Goal: Information Seeking & Learning: Compare options

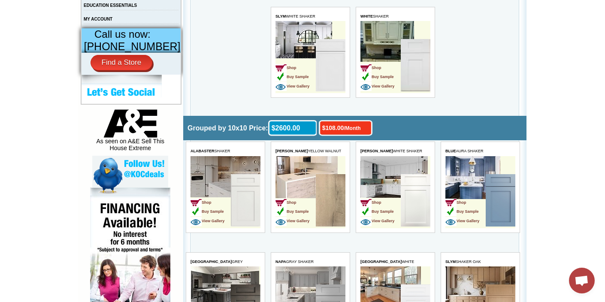
scroll to position [2293, 0]
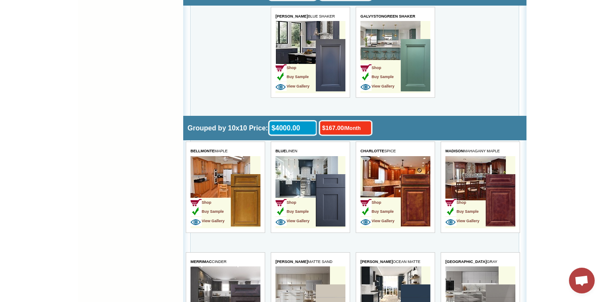
click at [329, 184] on img at bounding box center [330, 200] width 30 height 52
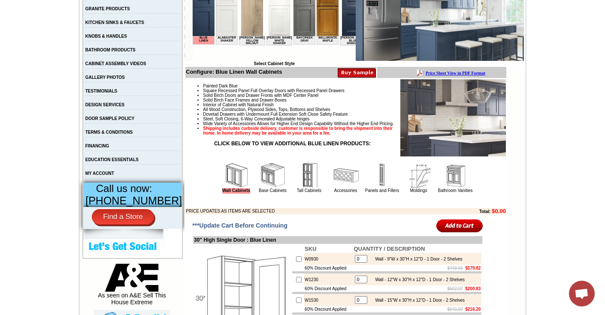
scroll to position [202, 0]
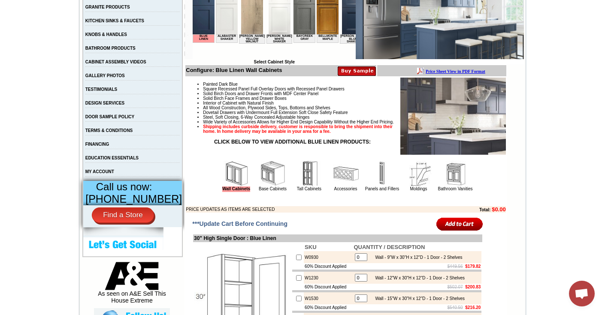
click at [267, 175] on img at bounding box center [273, 174] width 26 height 26
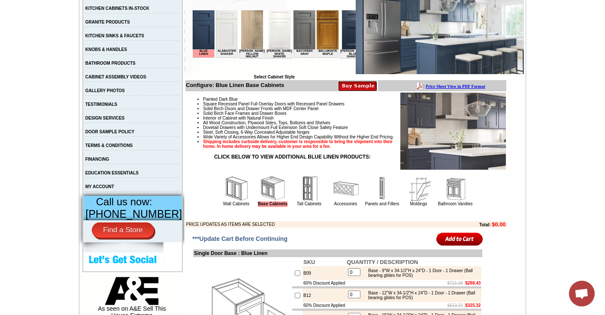
scroll to position [186, 0]
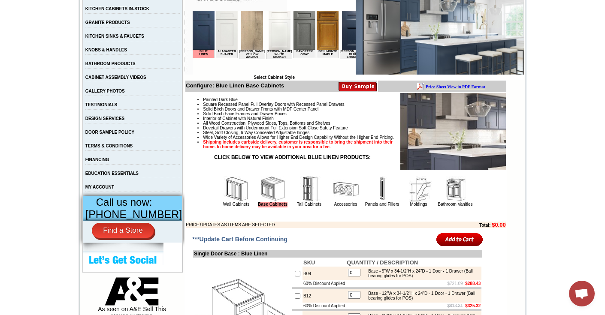
click at [228, 188] on img at bounding box center [236, 189] width 26 height 26
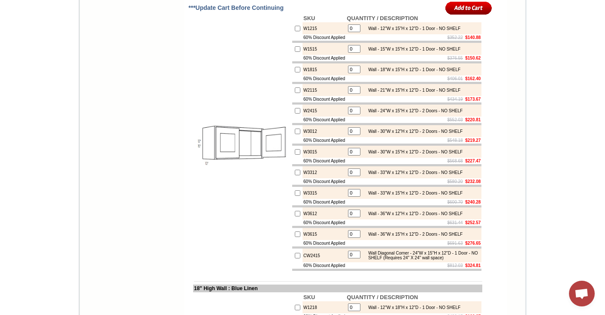
scroll to position [1349, 0]
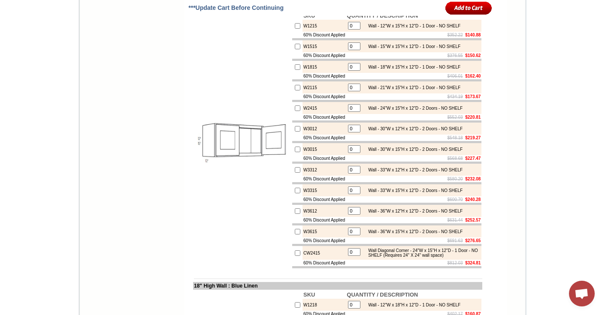
click at [397, 121] on td "$552.03 $220.81" at bounding box center [414, 117] width 136 height 6
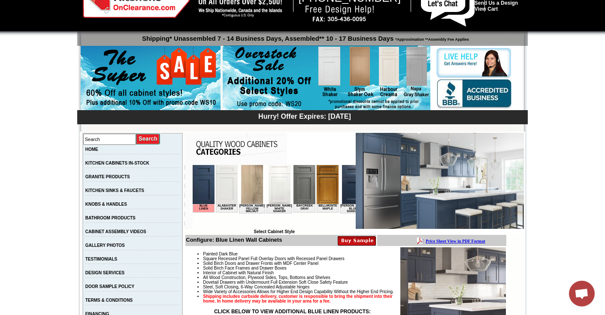
scroll to position [9, 0]
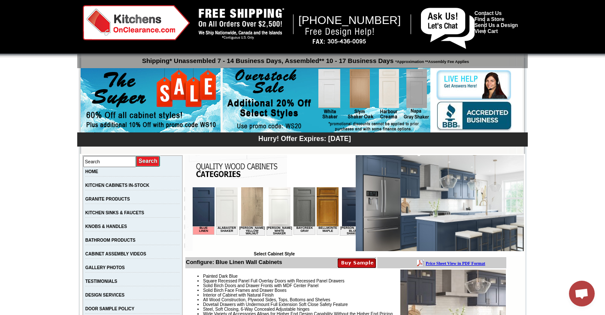
click at [145, 26] on img at bounding box center [136, 22] width 107 height 35
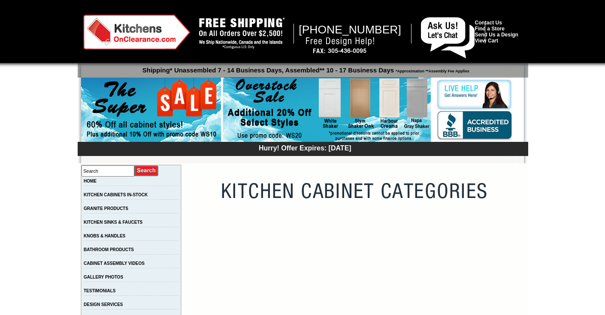
click at [145, 21] on img at bounding box center [136, 32] width 107 height 35
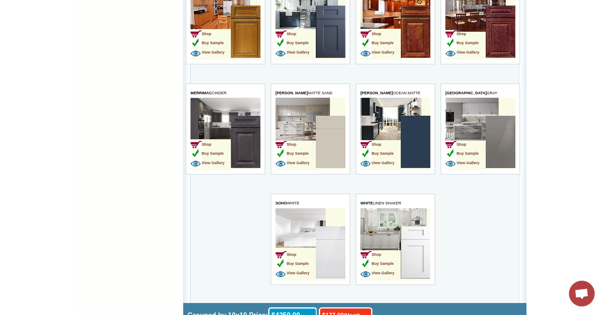
scroll to position [2490, 0]
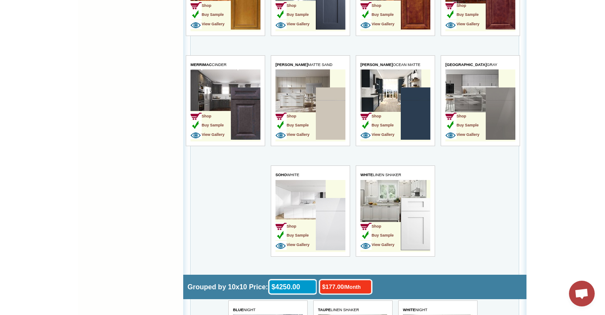
click at [338, 233] on img at bounding box center [330, 224] width 30 height 52
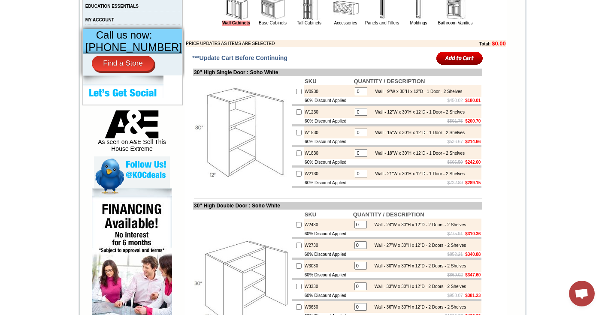
scroll to position [355, 0]
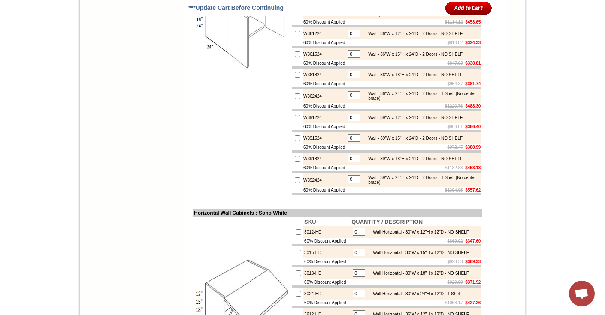
scroll to position [2149, 0]
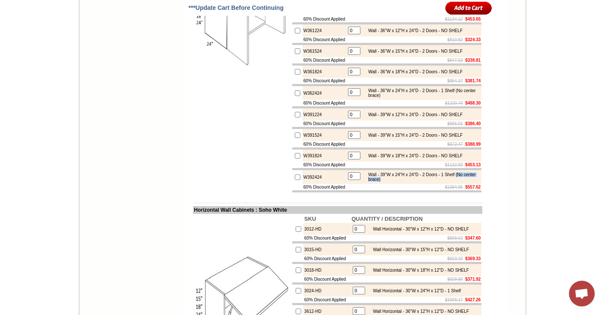
drag, startPoint x: 465, startPoint y: 281, endPoint x: 466, endPoint y: 288, distance: 7.4
click at [466, 183] on table "0 Wall - 39"W x 24"H x 24"D - 2 Doors - 1 Shelf (No center brace)" at bounding box center [414, 177] width 134 height 12
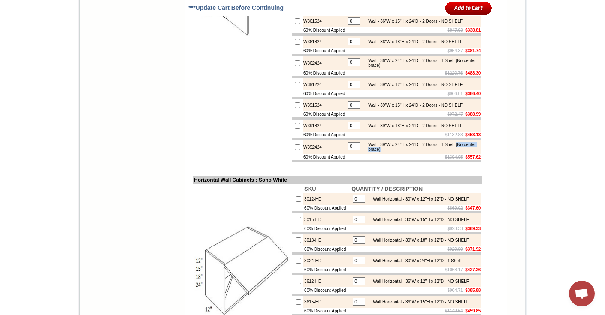
scroll to position [2184, 0]
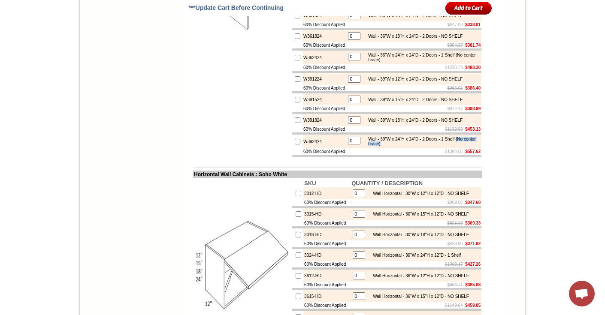
click at [395, 146] on div "Wall - 39"W x 24"H x 24"D - 2 Doors - 1 Shelf (No center brace)" at bounding box center [421, 141] width 115 height 9
drag, startPoint x: 396, startPoint y: 250, endPoint x: 360, endPoint y: 244, distance: 36.0
click at [364, 146] on div "Wall - 39"W x 24"H x 24"D - 2 Doors - 1 Shelf (No center brace)" at bounding box center [421, 141] width 115 height 9
click at [393, 148] on td "0 Wall - 39"W x 24"H x 24"D - 2 Doors - 1 Shelf (No center brace)" at bounding box center [414, 142] width 136 height 14
drag, startPoint x: 465, startPoint y: 245, endPoint x: 406, endPoint y: 252, distance: 60.1
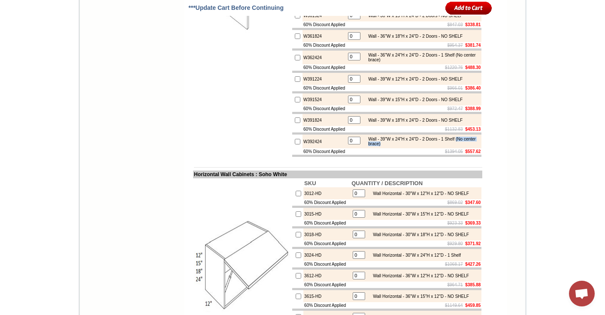
click at [406, 148] on table "0 Wall - 39"W x 24"H x 24"D - 2 Doors - 1 Shelf (No center brace)" at bounding box center [414, 142] width 134 height 12
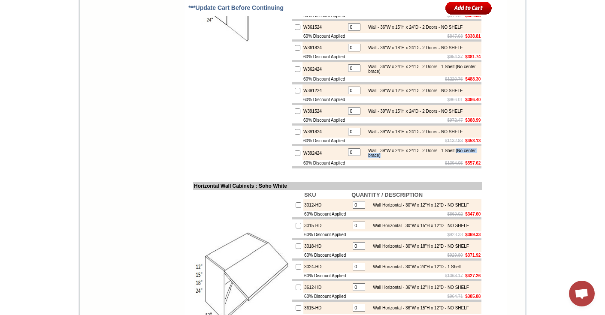
scroll to position [2174, 0]
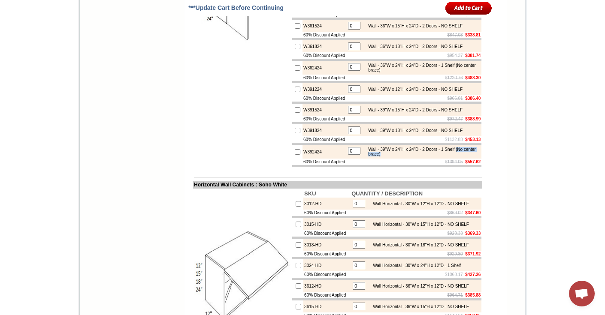
click at [369, 157] on div "Wall - 39"W x 24"H x 24"D - 2 Doors - 1 Shelf (No center brace)" at bounding box center [421, 151] width 115 height 9
drag, startPoint x: 465, startPoint y: 254, endPoint x: 468, endPoint y: 260, distance: 6.9
click at [468, 157] on div "Wall - 39"W x 24"H x 24"D - 2 Doors - 1 Shelf (No center brace)" at bounding box center [421, 151] width 115 height 9
click at [525, 207] on div "[PHONE_NUMBER] Contact Us Find a Store Send Us a Design View Cart Shipping* Una…" at bounding box center [302, 101] width 449 height 4551
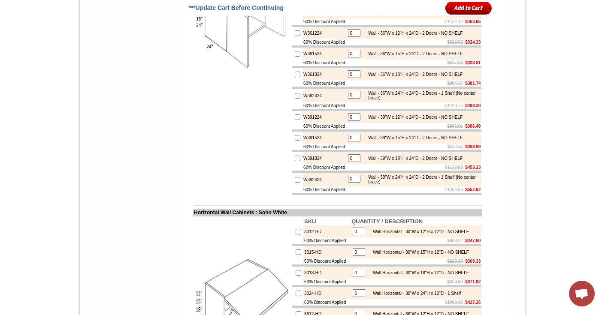
scroll to position [2301, 0]
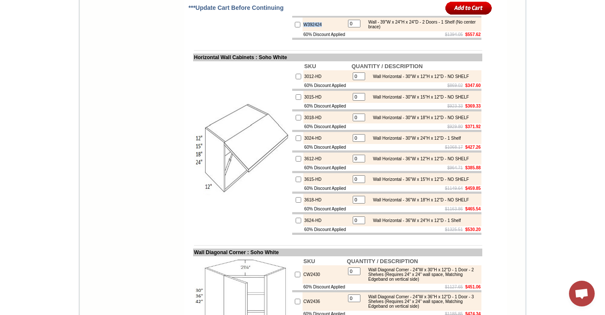
drag, startPoint x: 317, startPoint y: 130, endPoint x: 296, endPoint y: 130, distance: 20.6
click at [302, 31] on td "W392424" at bounding box center [323, 25] width 43 height 14
copy td "W392424"
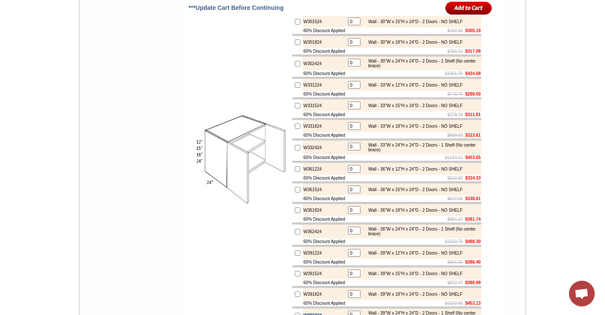
scroll to position [2024, 0]
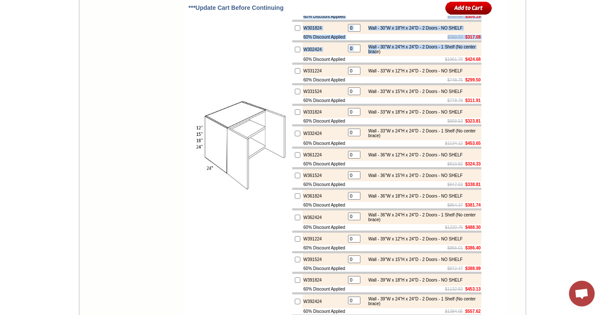
drag, startPoint x: 295, startPoint y: 74, endPoint x: 389, endPoint y: 144, distance: 117.4
click at [389, 144] on tbody "SKU QUANTITY / DESCRIPTION W301224 0 Wall - 30"W x 12"H x 24"D - 2 Doors - NO S…" at bounding box center [386, 145] width 189 height 344
click at [389, 54] on div "Wall - 30"W x 24"H x 24"D - 2 Doors - 1 Shelf (No center brace)" at bounding box center [421, 49] width 115 height 9
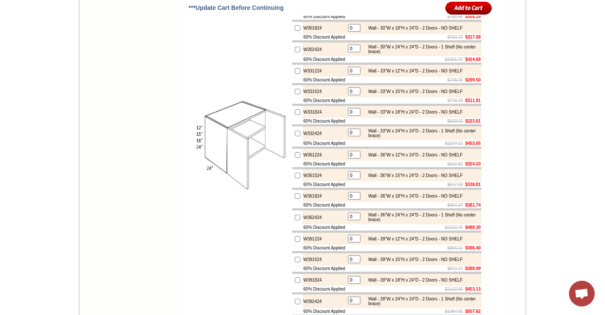
drag, startPoint x: 253, startPoint y: 55, endPoint x: 185, endPoint y: 55, distance: 67.8
drag, startPoint x: 252, startPoint y: 56, endPoint x: 185, endPoint y: 55, distance: 66.9
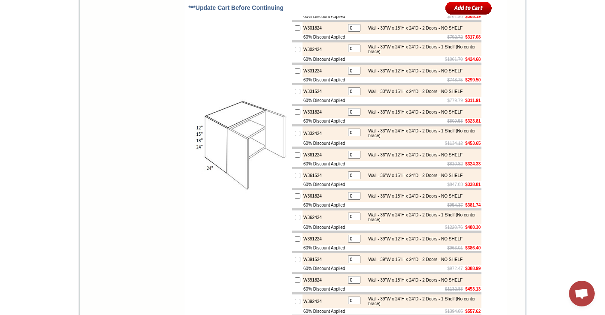
copy td "24" Deep : Soho White"
